Goal: Register for event/course

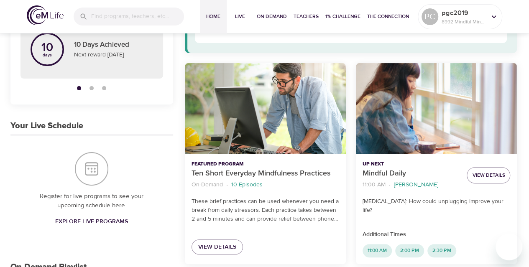
scroll to position [114, 0]
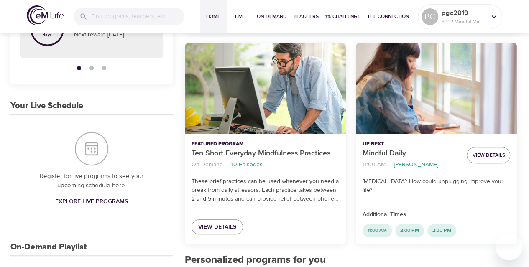
click at [105, 201] on span "Explore Live Programs" at bounding box center [91, 201] width 73 height 10
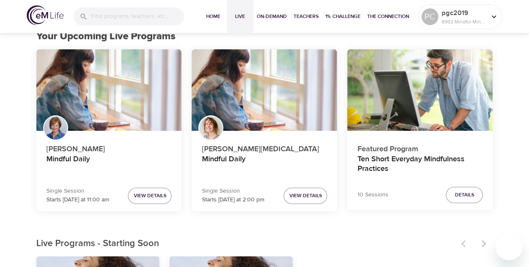
scroll to position [91, 0]
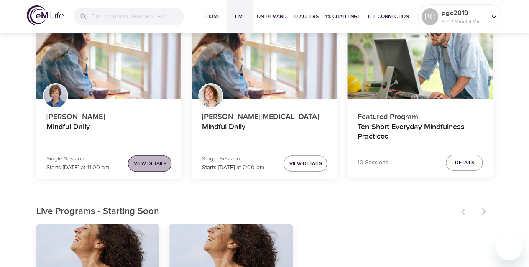
click at [146, 158] on button "View Details" at bounding box center [149, 163] width 43 height 16
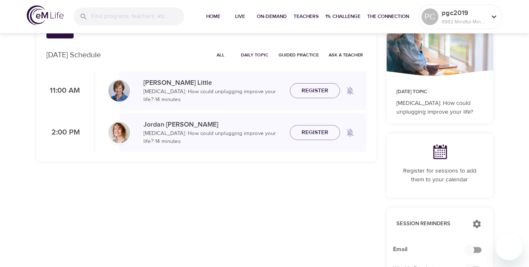
checkbox input "true"
click at [313, 88] on span "Register" at bounding box center [314, 91] width 27 height 10
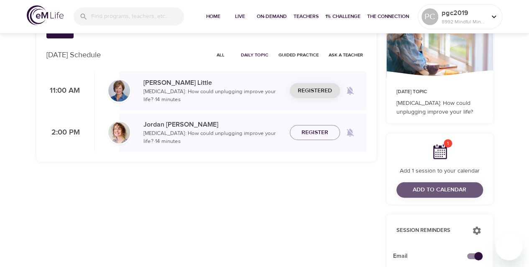
click at [420, 188] on span "Add to Calendar" at bounding box center [438, 190] width 53 height 10
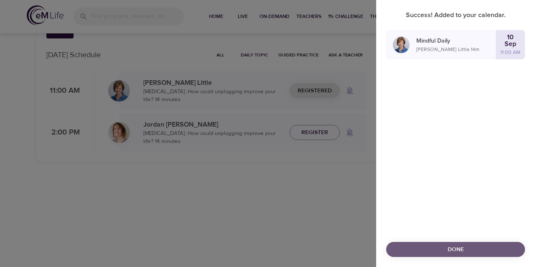
click at [442, 252] on span "Done" at bounding box center [455, 249] width 125 height 10
